Goal: Information Seeking & Learning: Learn about a topic

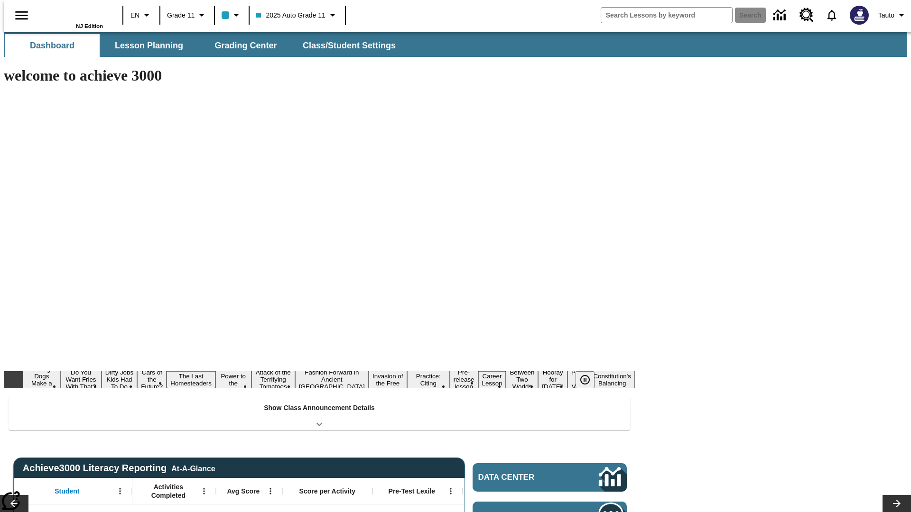
type input "-1"
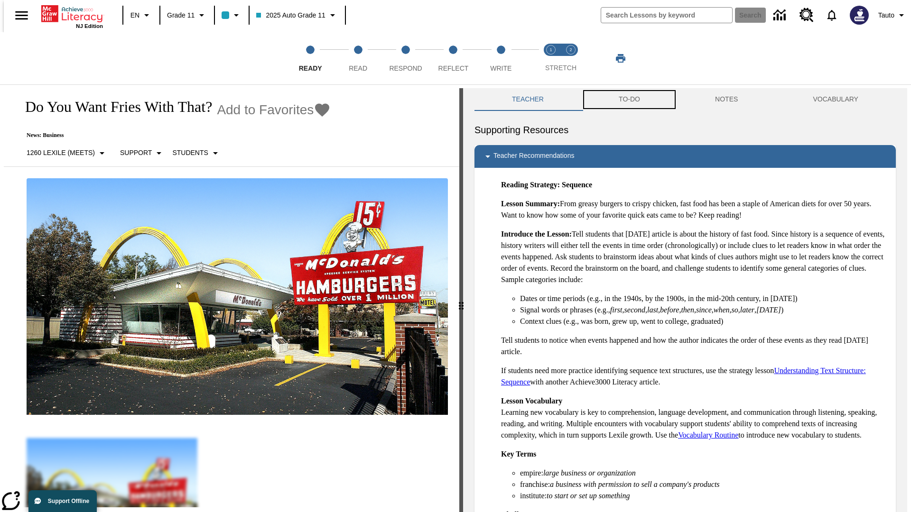
click at [629, 100] on button "TO-DO" at bounding box center [629, 99] width 96 height 23
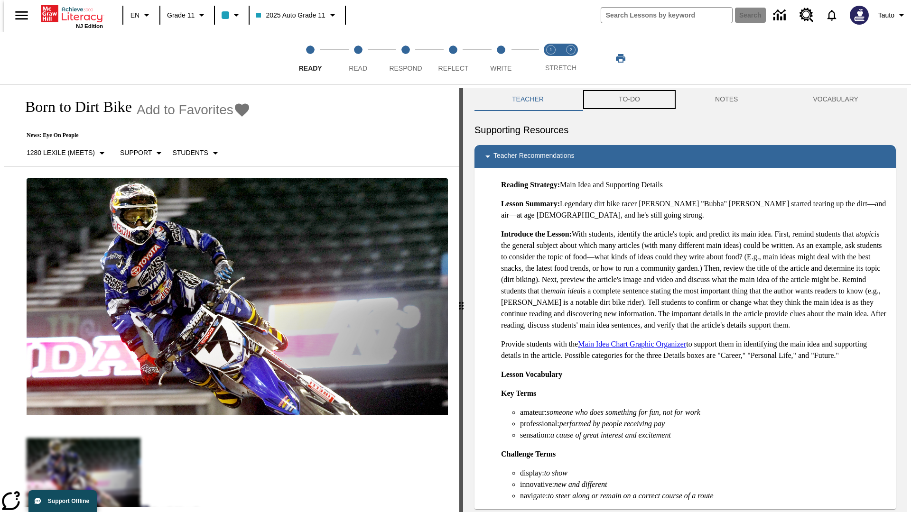
click at [629, 100] on button "TO-DO" at bounding box center [629, 99] width 96 height 23
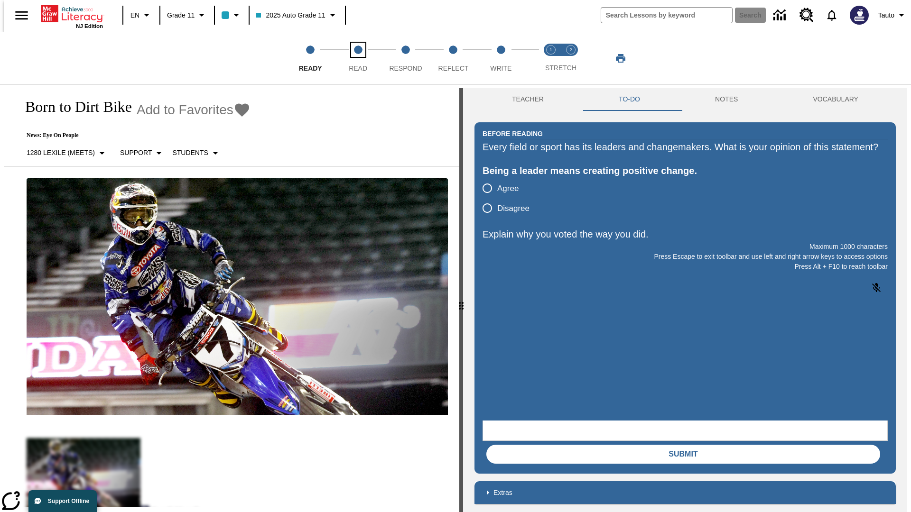
click at [358, 58] on span "Read" at bounding box center [358, 64] width 19 height 17
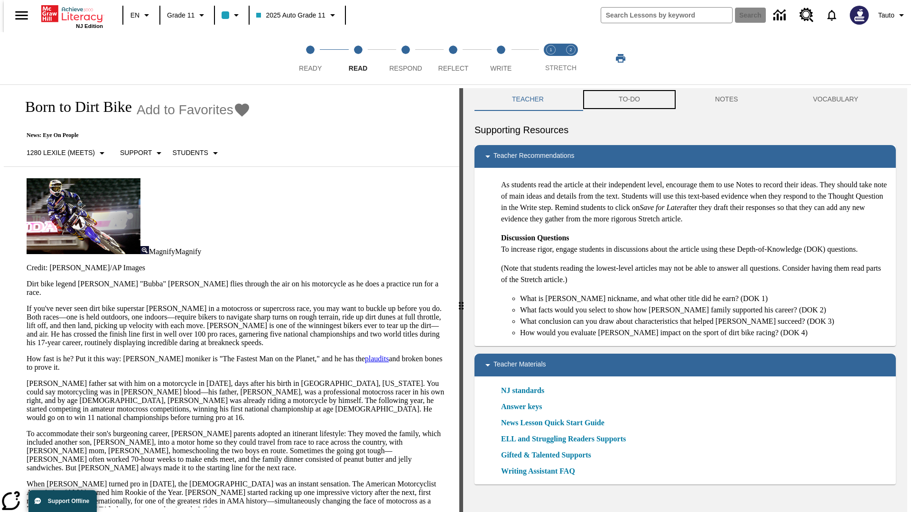
scroll to position [0, 0]
click at [629, 100] on button "TO-DO" at bounding box center [629, 99] width 96 height 23
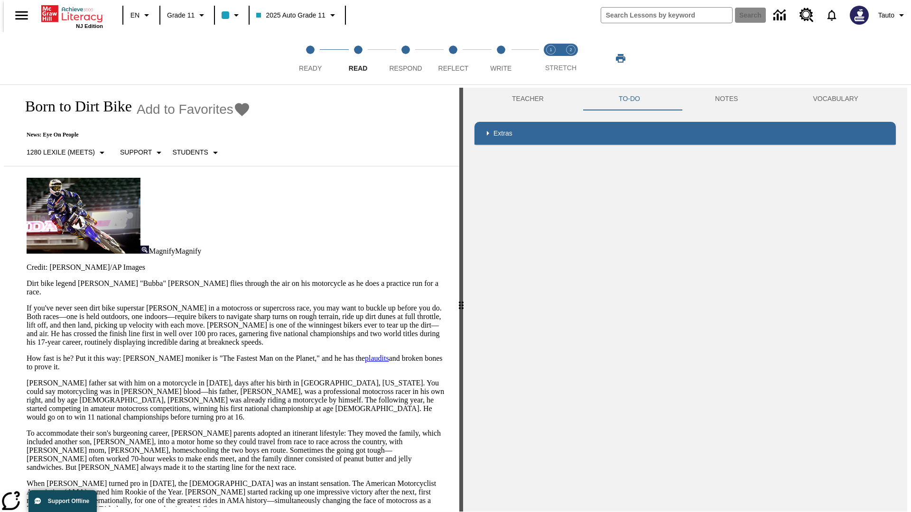
click at [27, 304] on p "If you've never seen dirt bike superstar [PERSON_NAME] in a motocross or superc…" at bounding box center [237, 325] width 421 height 43
